Goal: Information Seeking & Learning: Learn about a topic

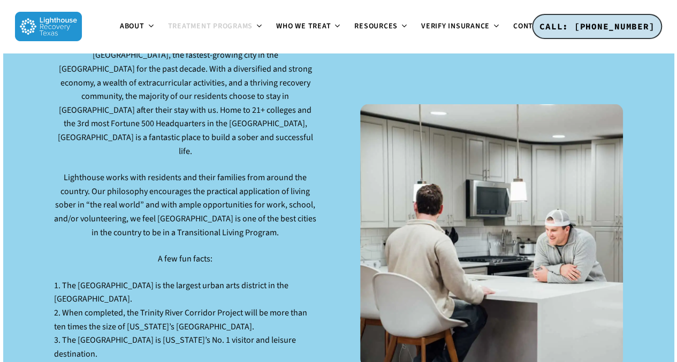
scroll to position [1572, 0]
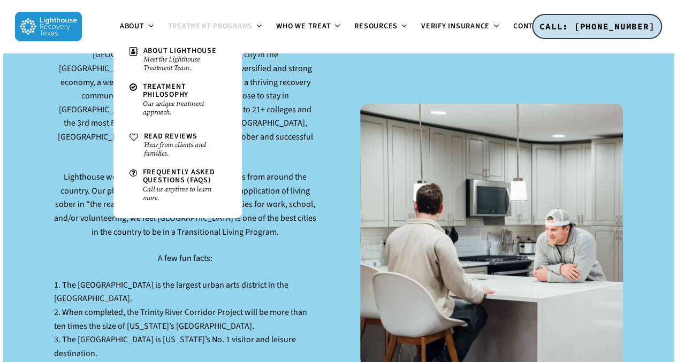
click at [153, 56] on small "Meet the Lighthouse Treatment Team." at bounding box center [184, 63] width 82 height 17
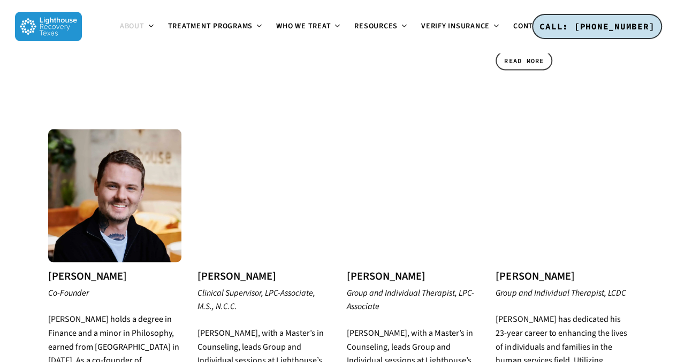
scroll to position [967, 0]
